Goal: Task Accomplishment & Management: Manage account settings

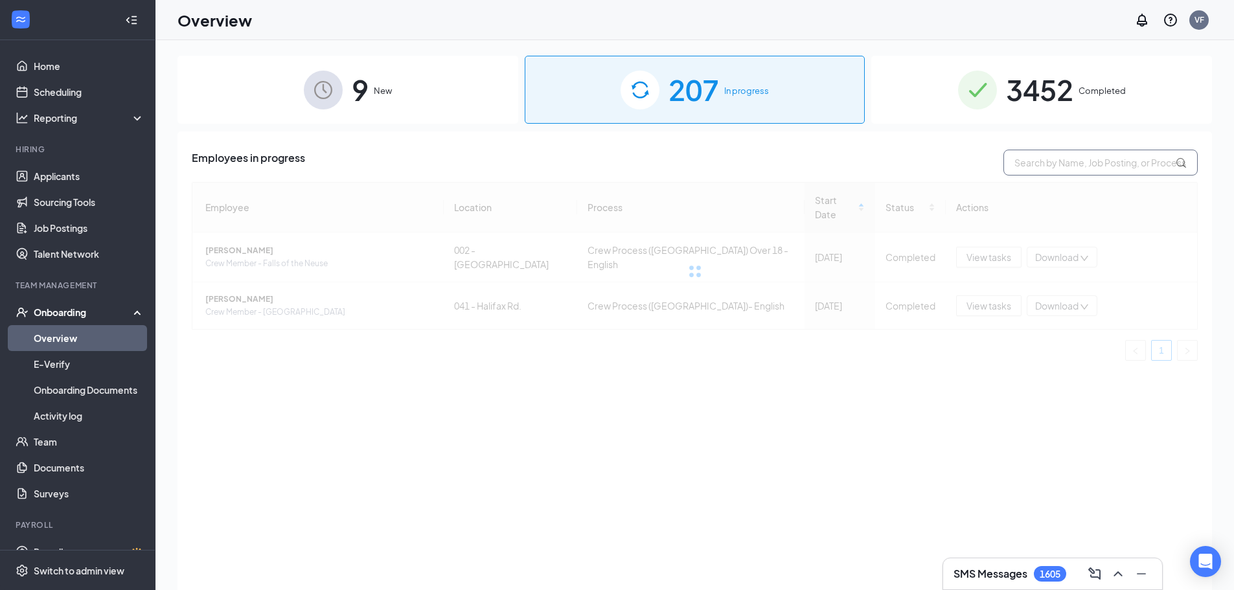
click at [1028, 162] on input "text" at bounding box center [1101, 163] width 194 height 26
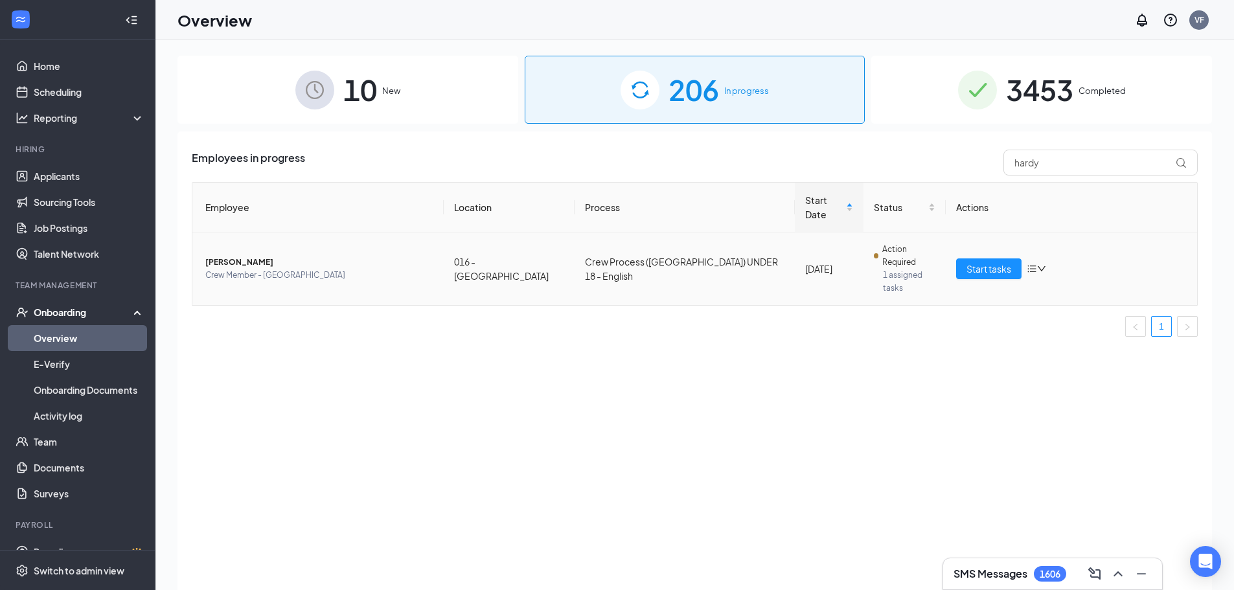
click at [252, 269] on span "Crew Member - [GEOGRAPHIC_DATA]" at bounding box center [319, 275] width 228 height 13
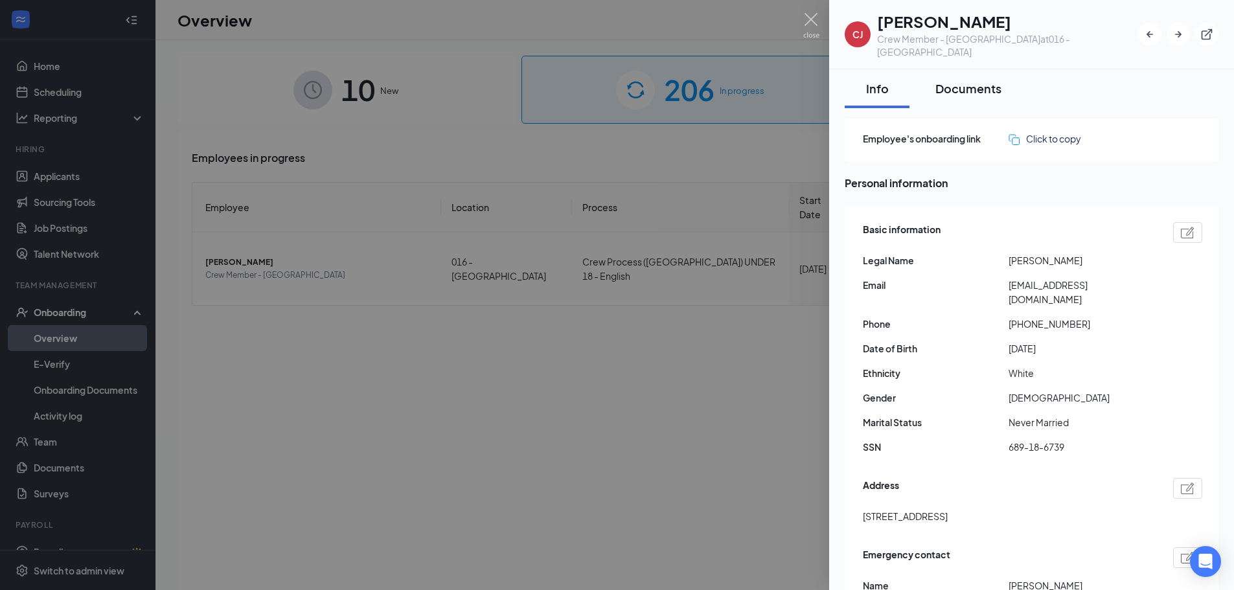
click at [950, 84] on button "Documents" at bounding box center [969, 88] width 92 height 39
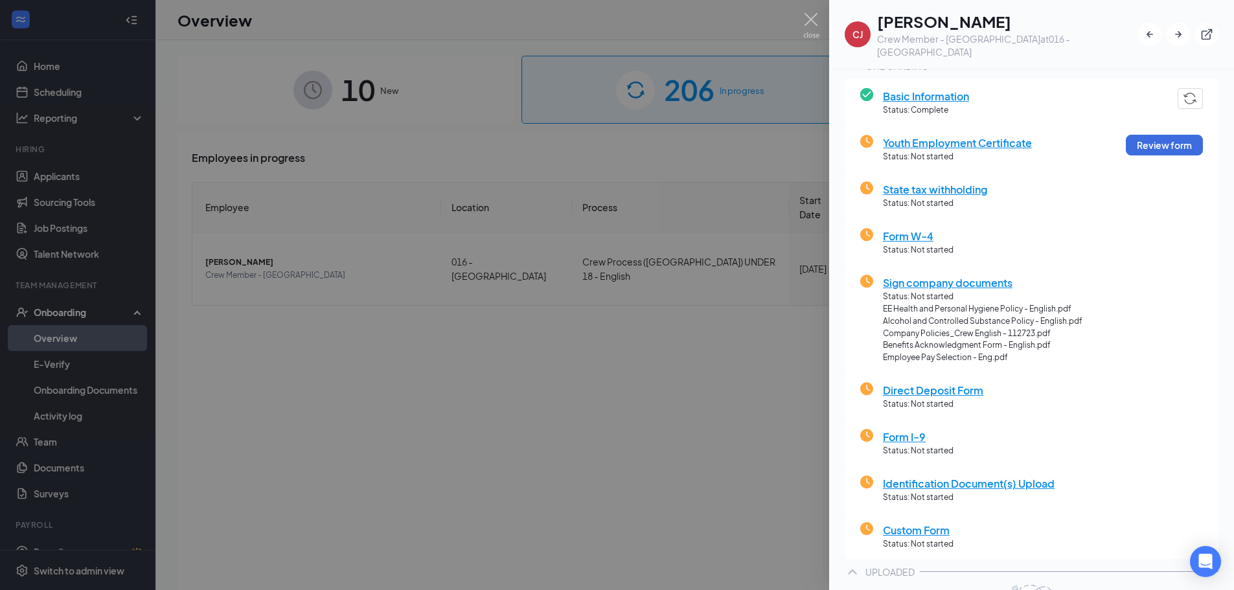
scroll to position [273, 0]
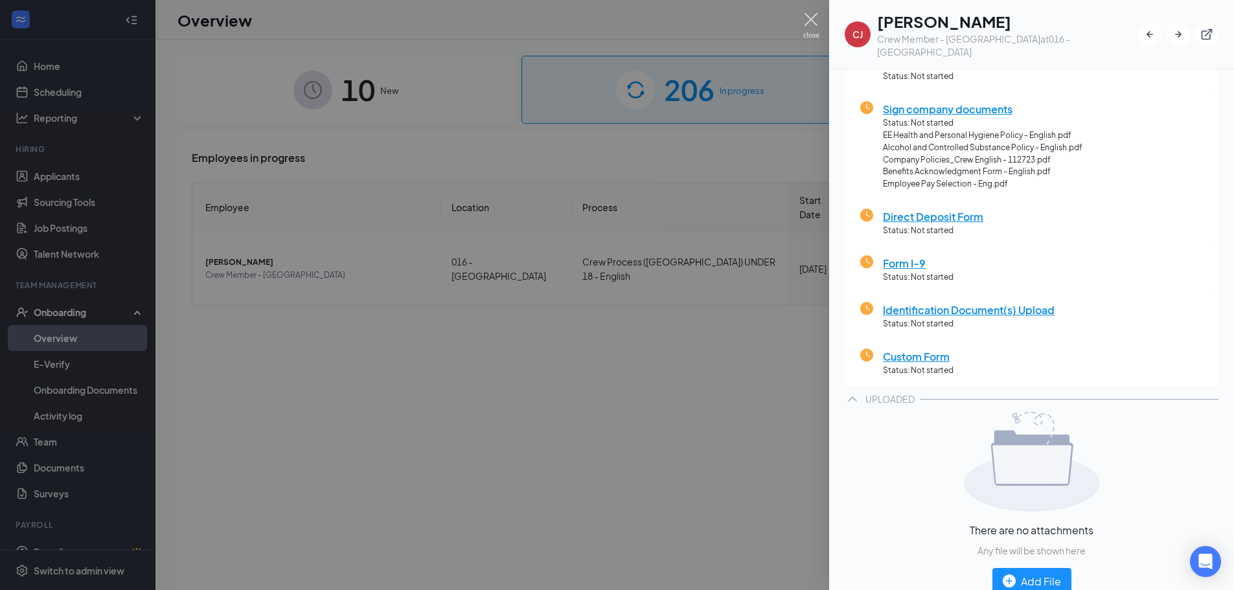
click at [814, 15] on img at bounding box center [811, 25] width 16 height 25
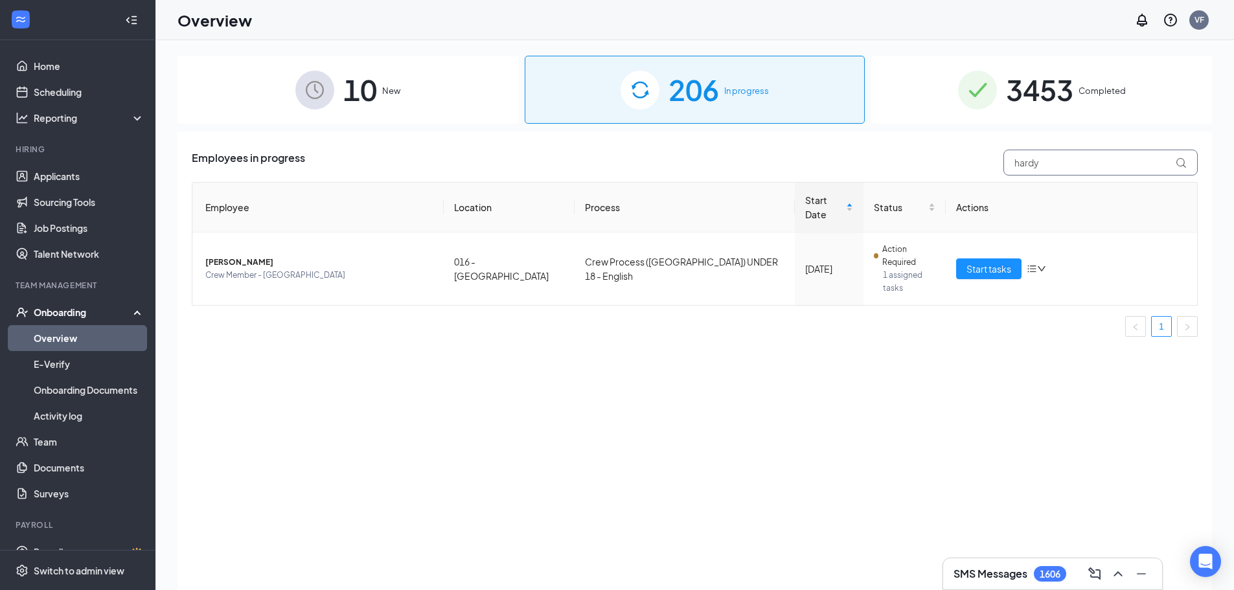
click at [1025, 161] on input "hardy" at bounding box center [1101, 163] width 194 height 26
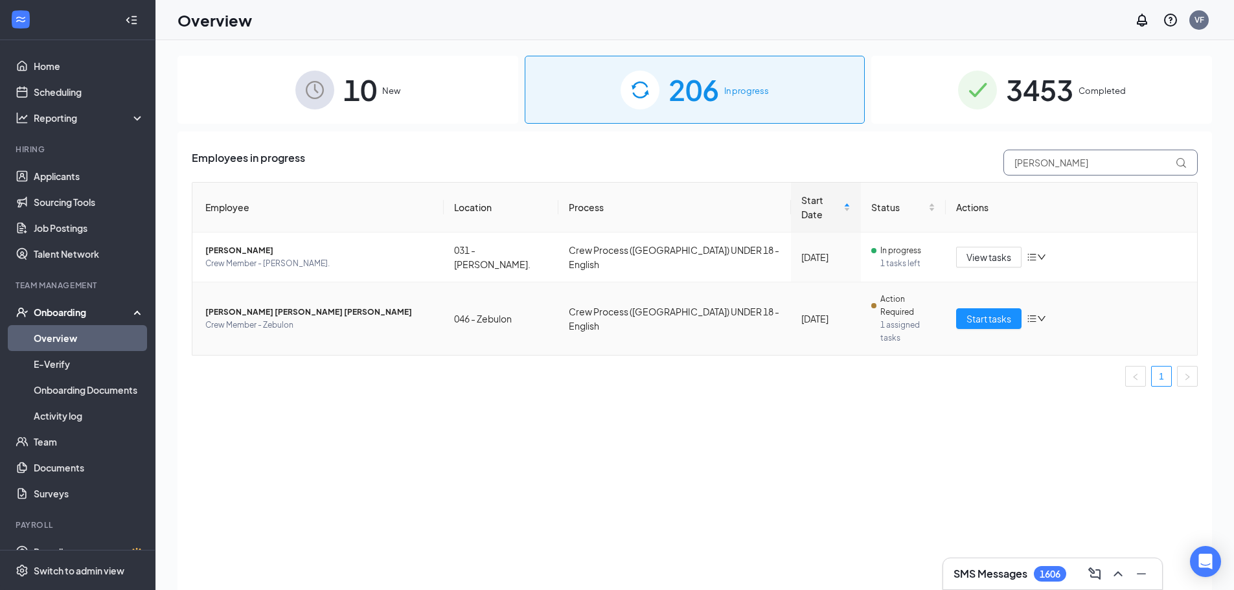
type input "[PERSON_NAME]"
click at [239, 282] on td "[PERSON_NAME] [PERSON_NAME] [PERSON_NAME] Crew Member - Zebulon" at bounding box center [317, 318] width 251 height 73
click at [249, 319] on span "Crew Member - Zebulon" at bounding box center [319, 325] width 228 height 13
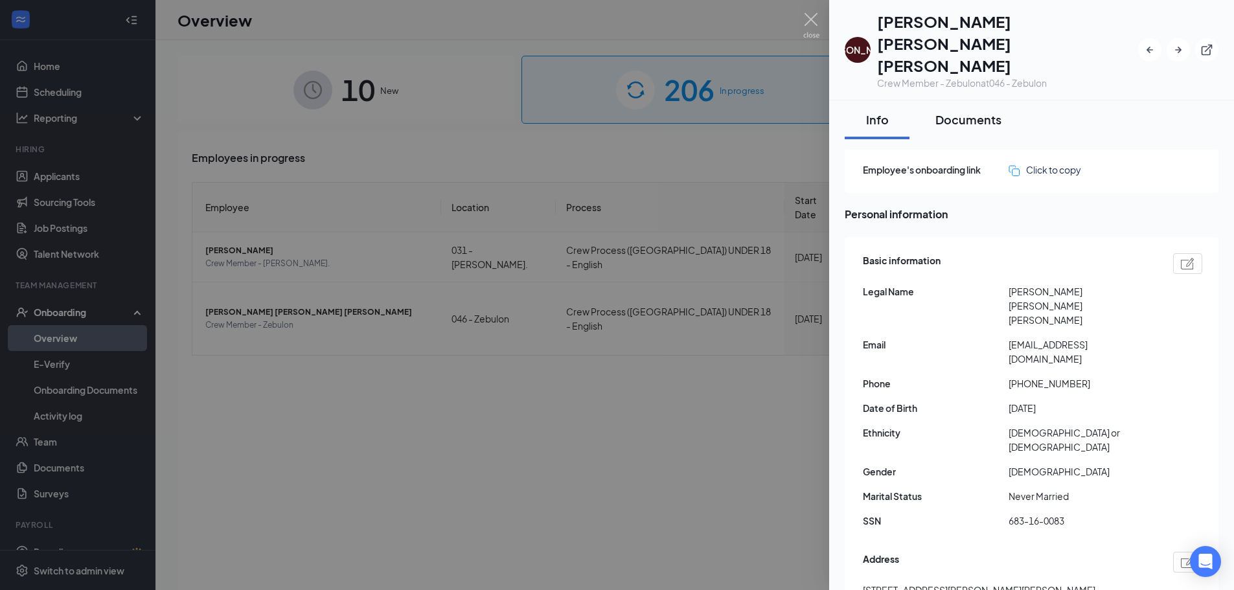
click at [965, 111] on div "Documents" at bounding box center [969, 119] width 66 height 16
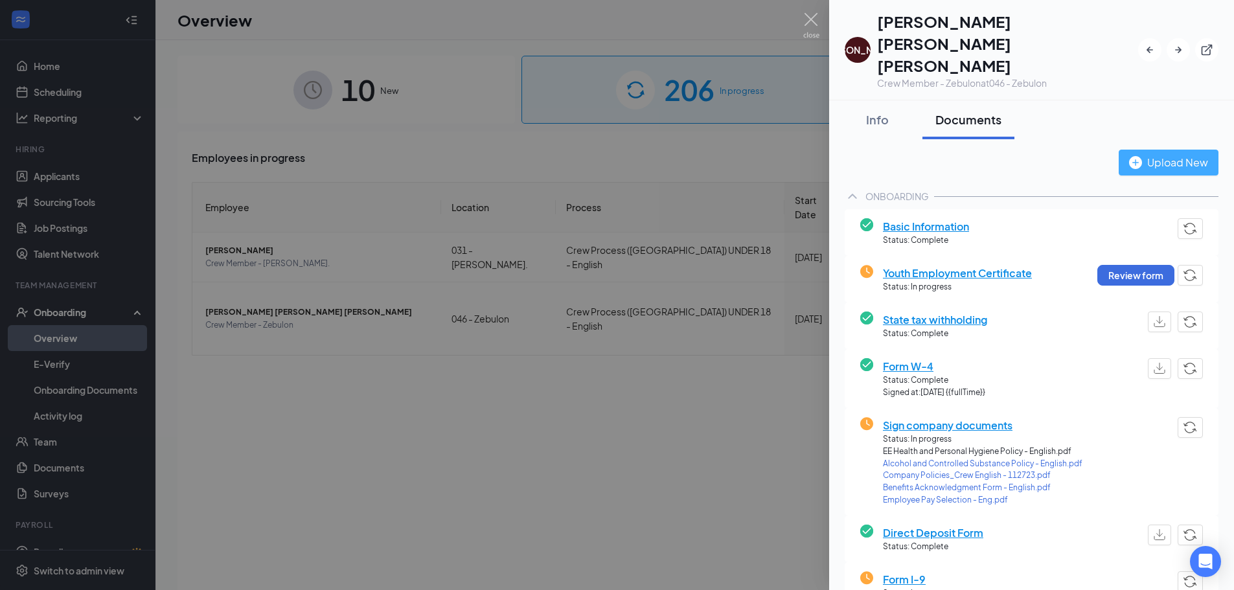
click at [1140, 154] on div "Upload New" at bounding box center [1168, 162] width 79 height 16
click at [812, 26] on img at bounding box center [811, 25] width 16 height 25
